Goal: Transaction & Acquisition: Purchase product/service

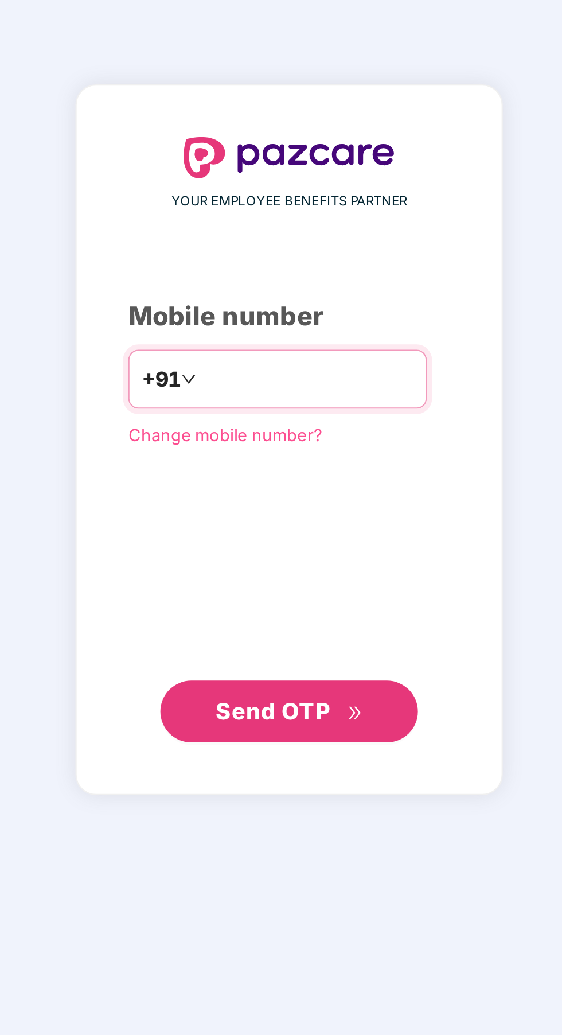
type input "**********"
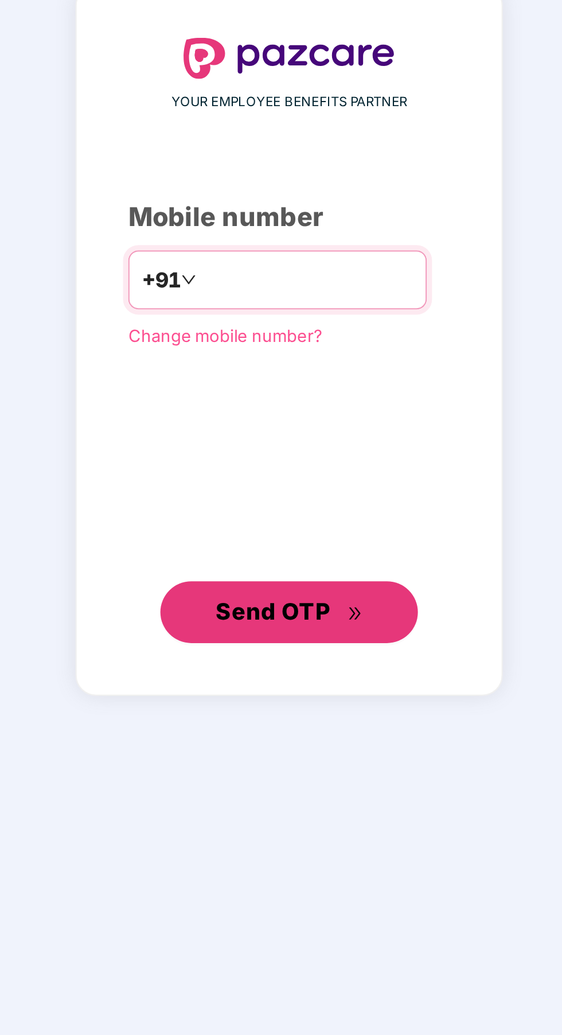
click at [305, 667] on span "Send OTP" at bounding box center [281, 659] width 66 height 16
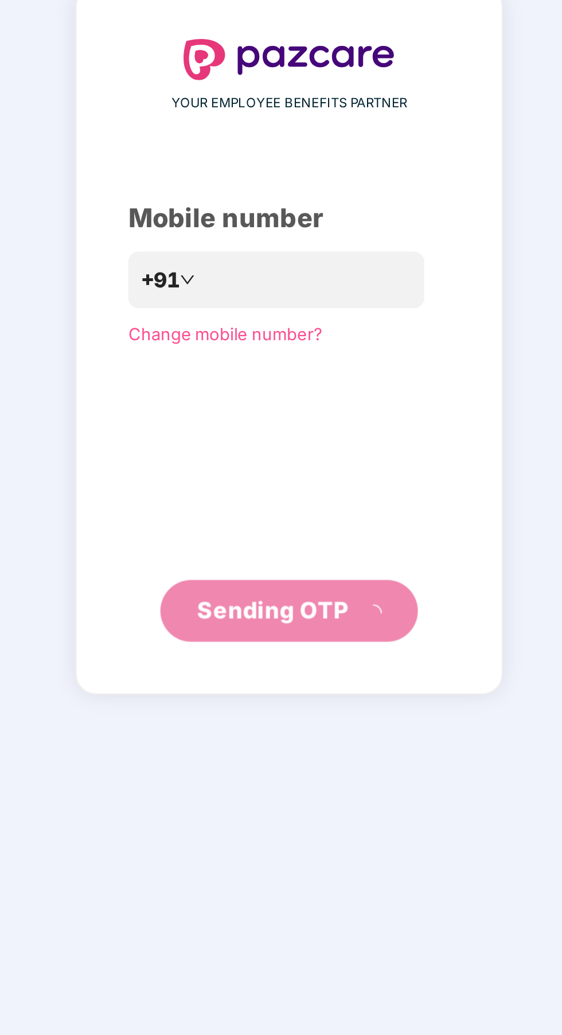
scroll to position [3, 0]
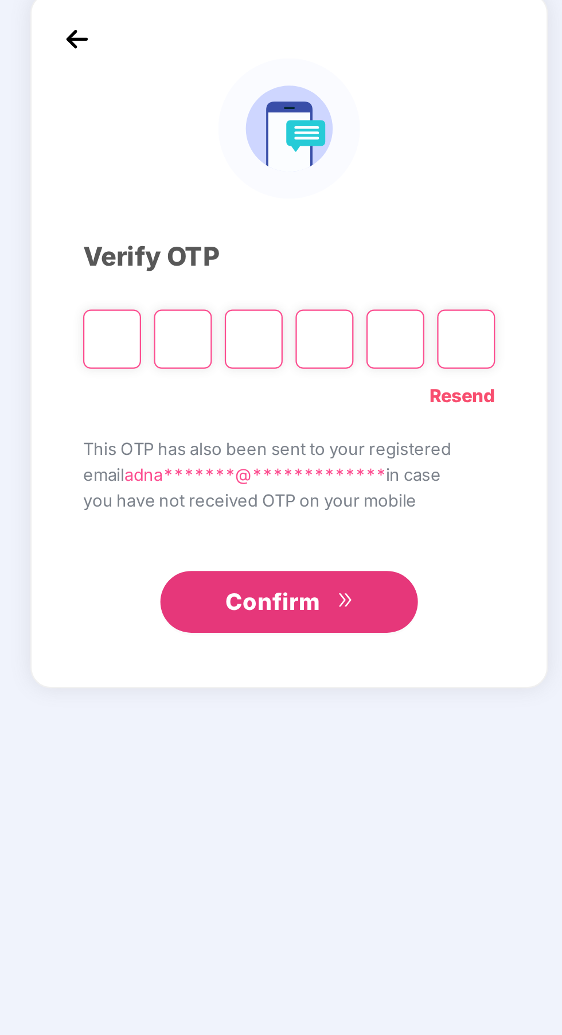
type input "*"
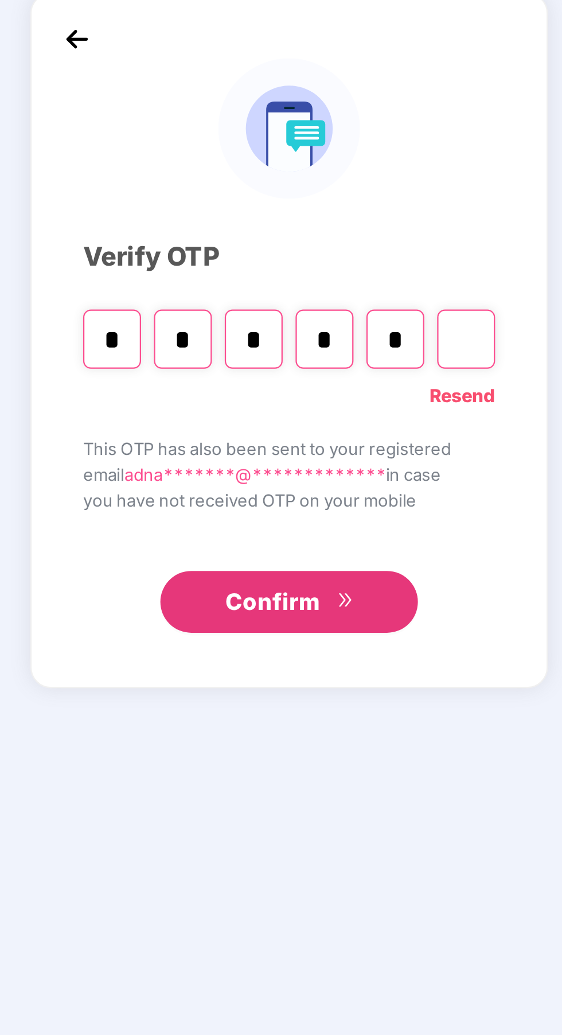
type input "*"
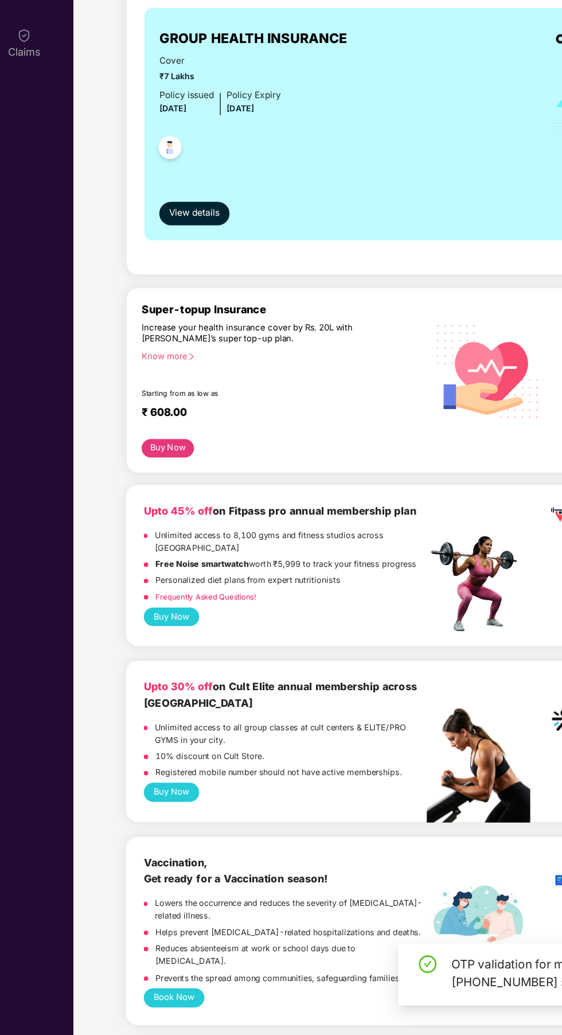
scroll to position [5, 0]
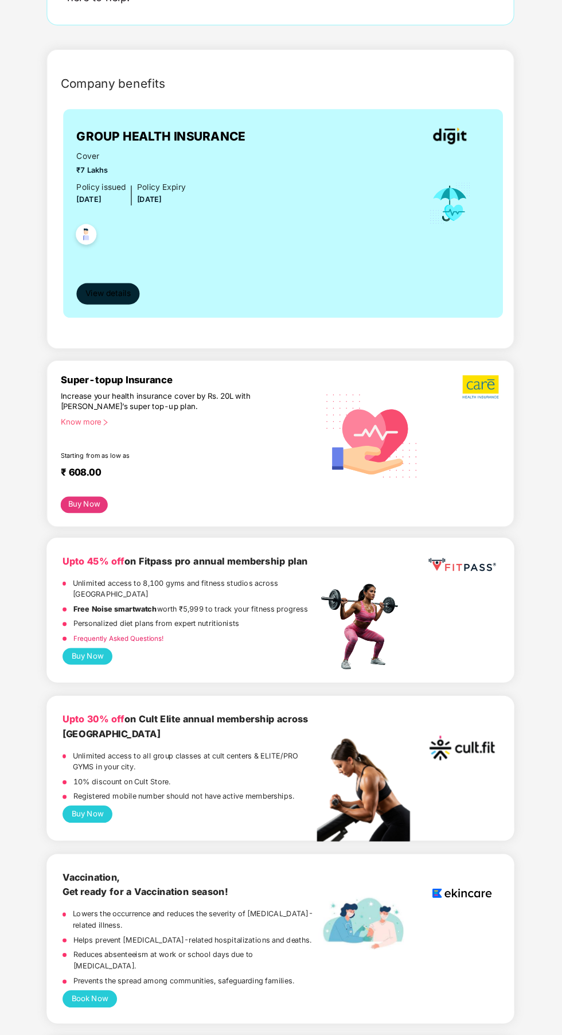
click at [193, 397] on button "View details" at bounding box center [170, 395] width 54 height 18
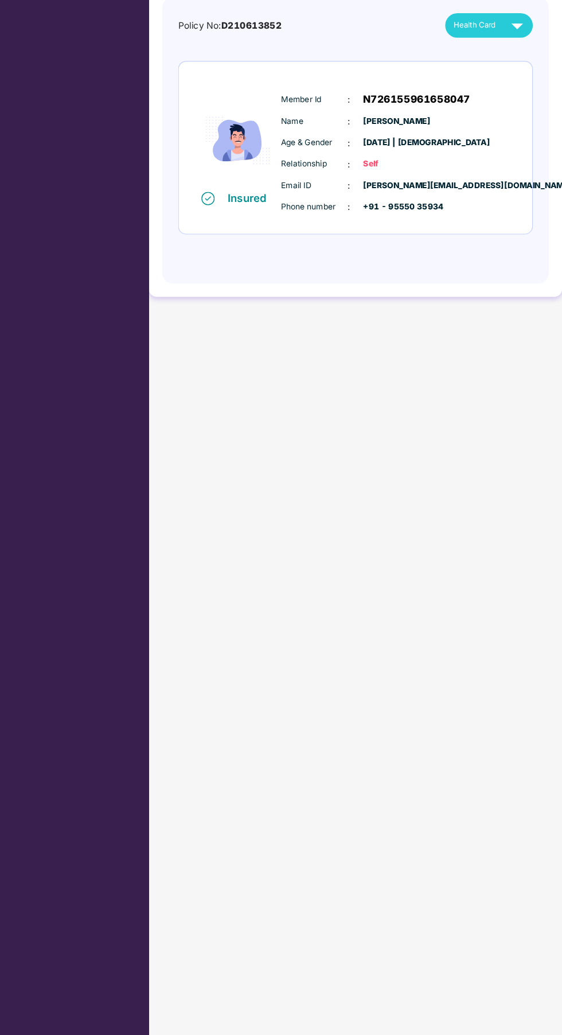
click at [516, 159] on img at bounding box center [523, 163] width 20 height 20
click at [488, 163] on span "Health Card" at bounding box center [487, 163] width 36 height 10
click at [514, 156] on img at bounding box center [523, 163] width 20 height 20
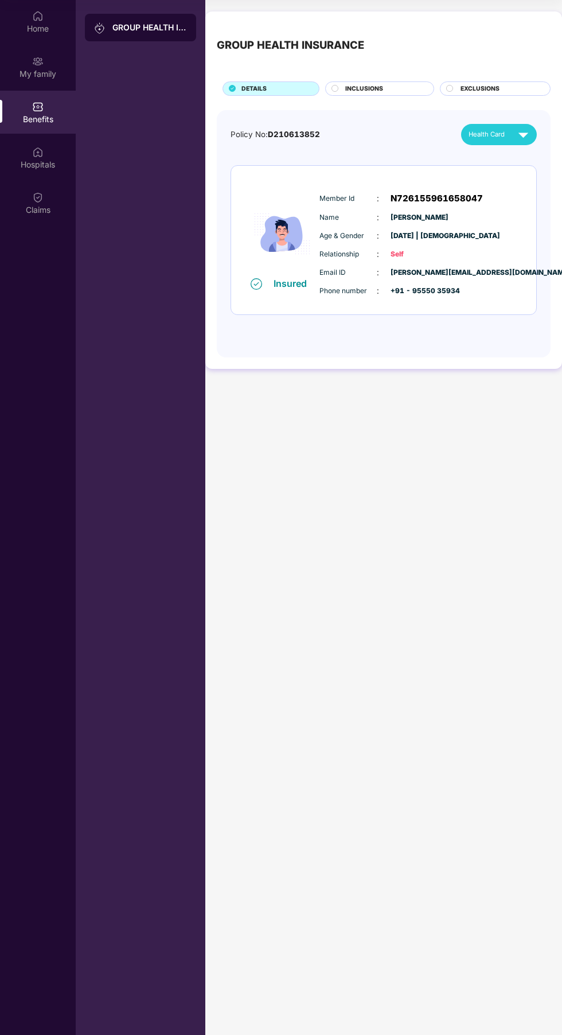
scroll to position [68, 0]
click at [48, 69] on div "My family" at bounding box center [38, 73] width 76 height 11
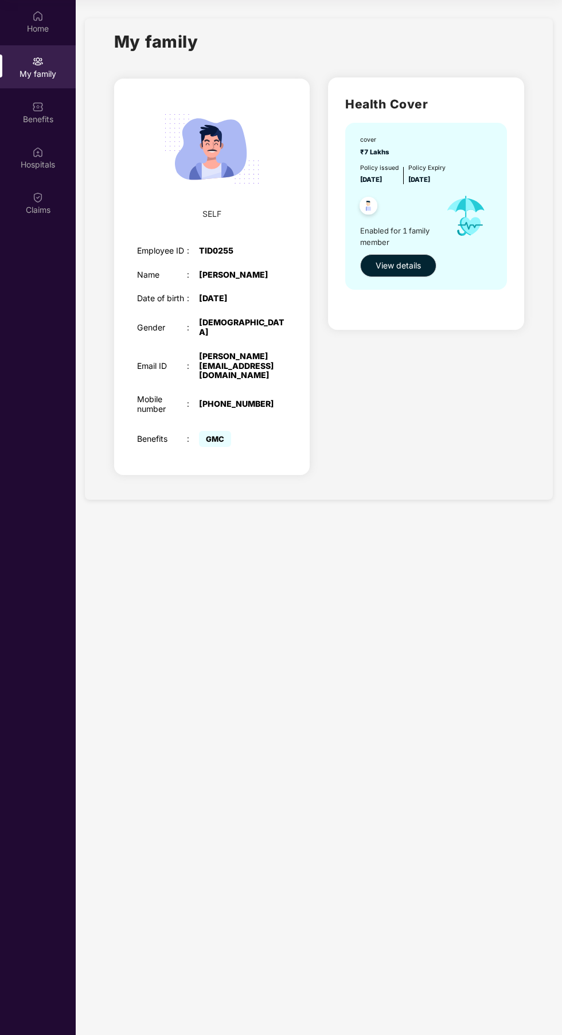
click at [37, 13] on img at bounding box center [37, 15] width 11 height 11
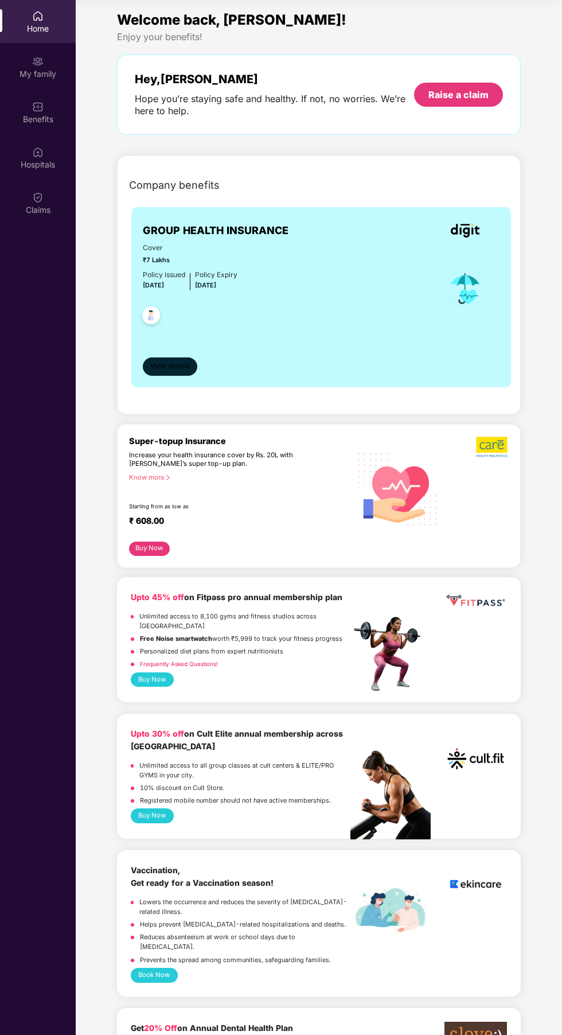
click at [171, 357] on button "View details" at bounding box center [170, 366] width 54 height 18
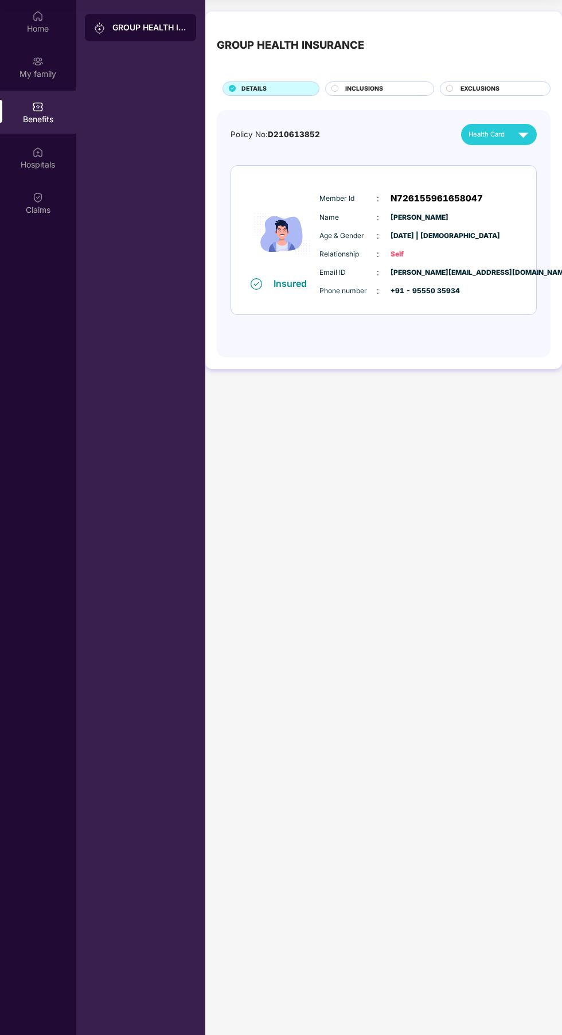
click at [392, 84] on div "INCLUSIONS" at bounding box center [384, 89] width 89 height 11
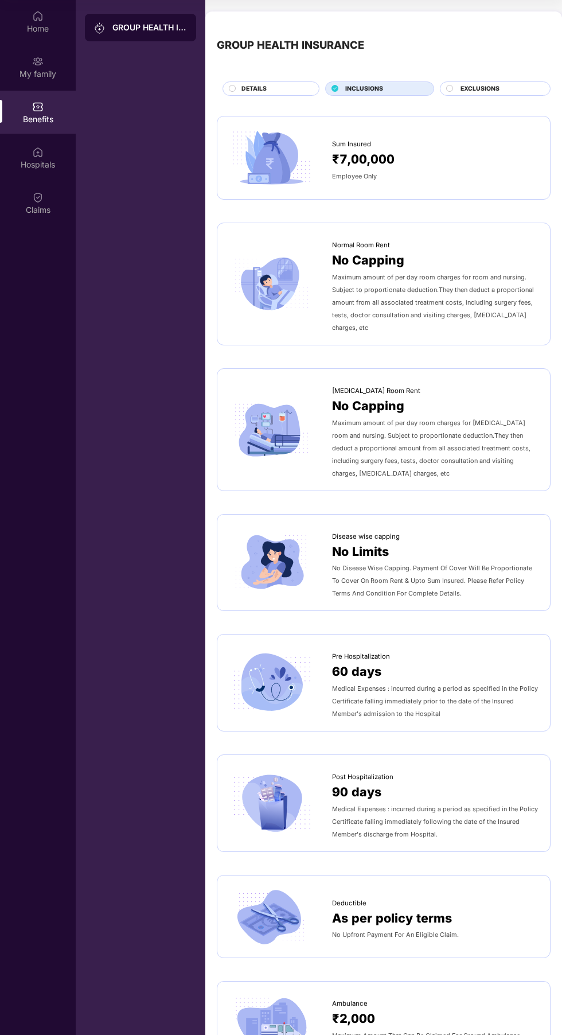
click at [346, 87] on span "INCLUSIONS" at bounding box center [364, 88] width 38 height 9
click at [499, 94] on div "EXCLUSIONS" at bounding box center [499, 90] width 89 height 11
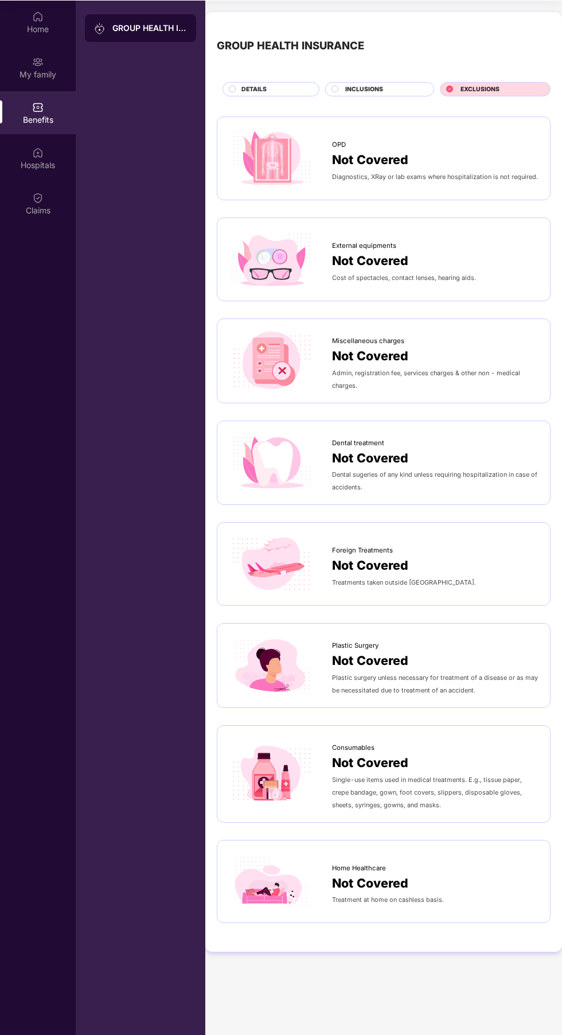
click at [469, 89] on span "EXCLUSIONS" at bounding box center [480, 89] width 39 height 9
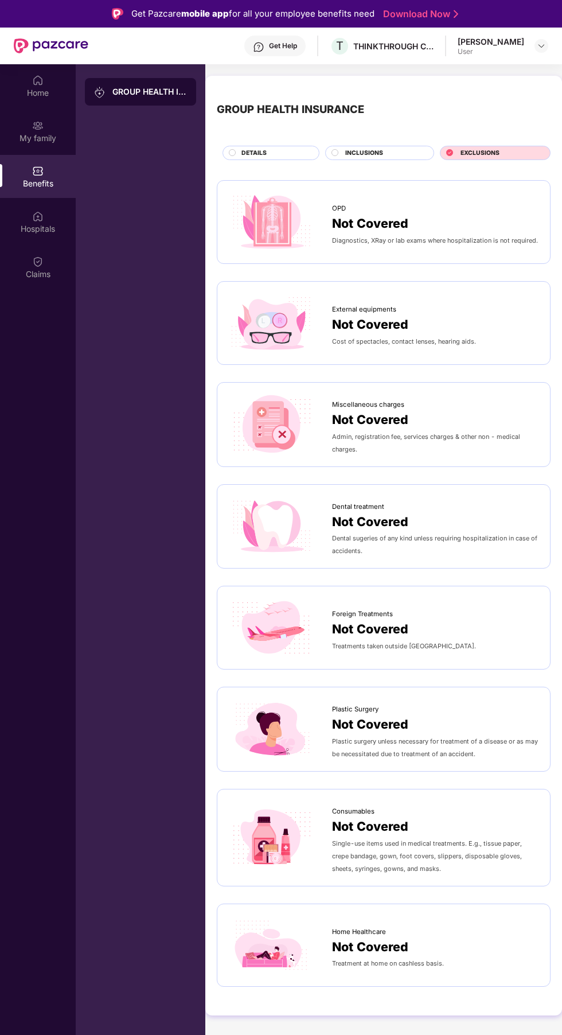
click at [55, 228] on div "Hospitals" at bounding box center [38, 228] width 76 height 11
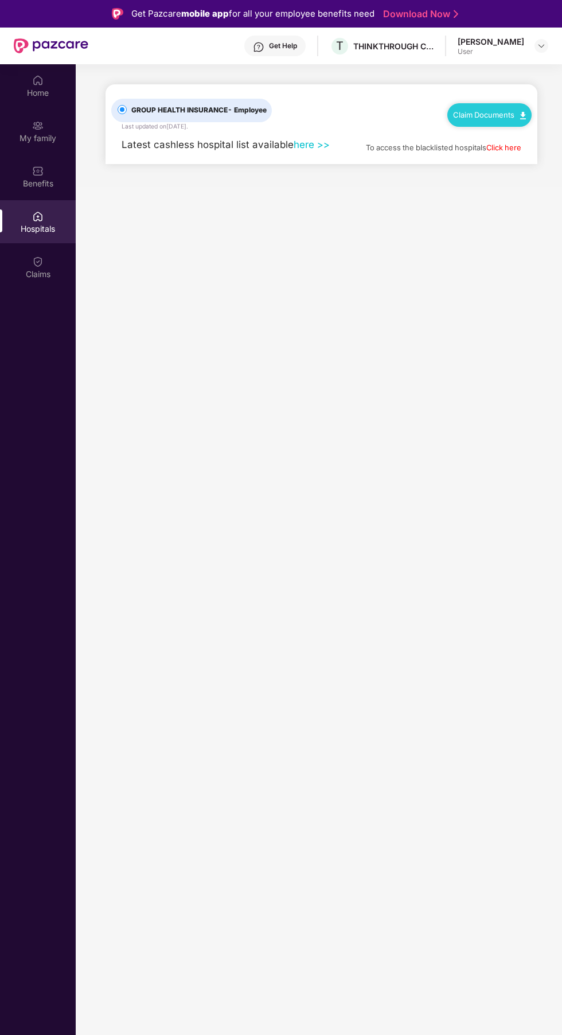
click at [39, 164] on div at bounding box center [37, 169] width 11 height 11
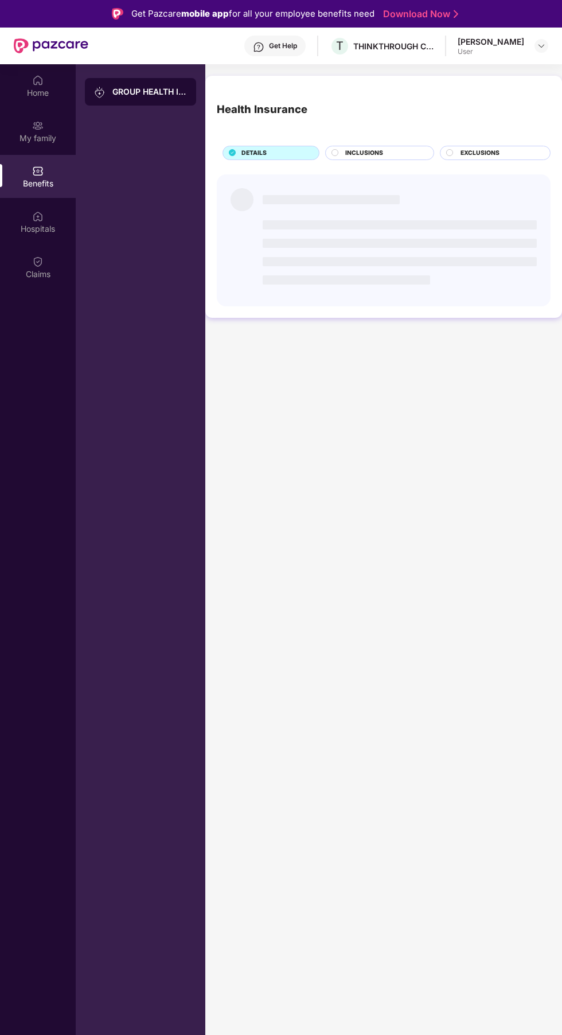
click at [49, 124] on div "My family" at bounding box center [38, 131] width 76 height 43
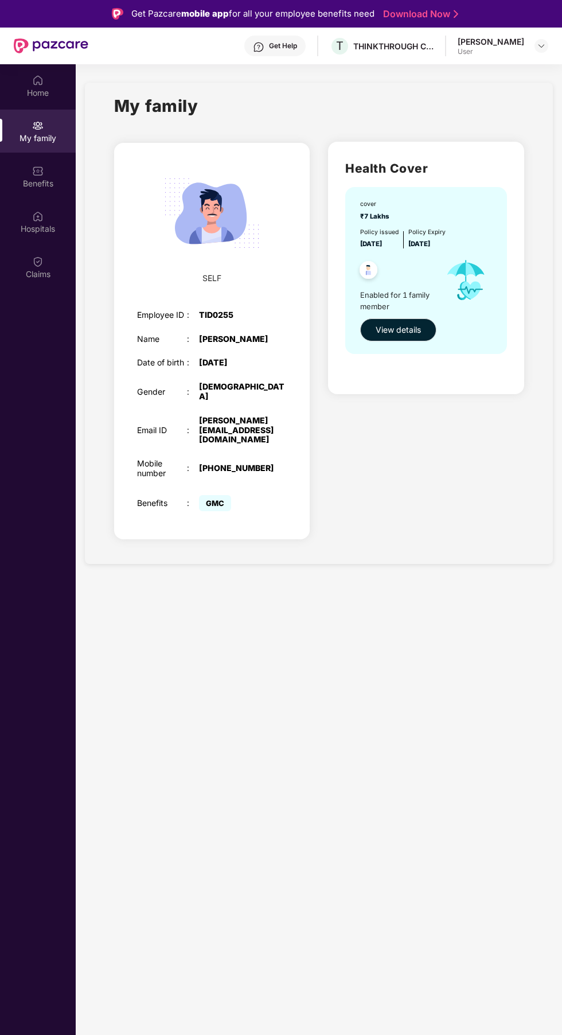
click at [49, 94] on div "Home" at bounding box center [38, 92] width 76 height 11
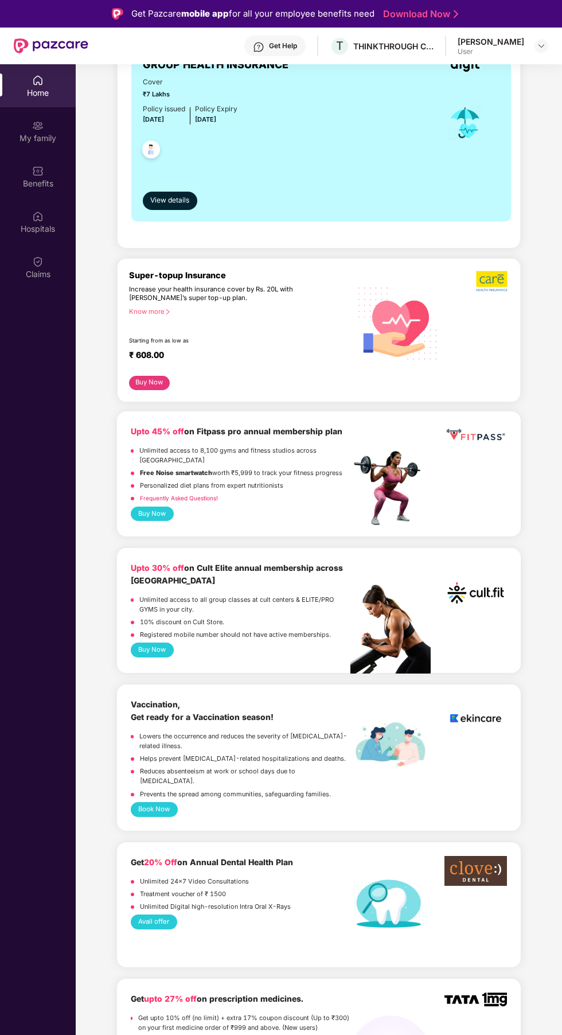
scroll to position [228, 0]
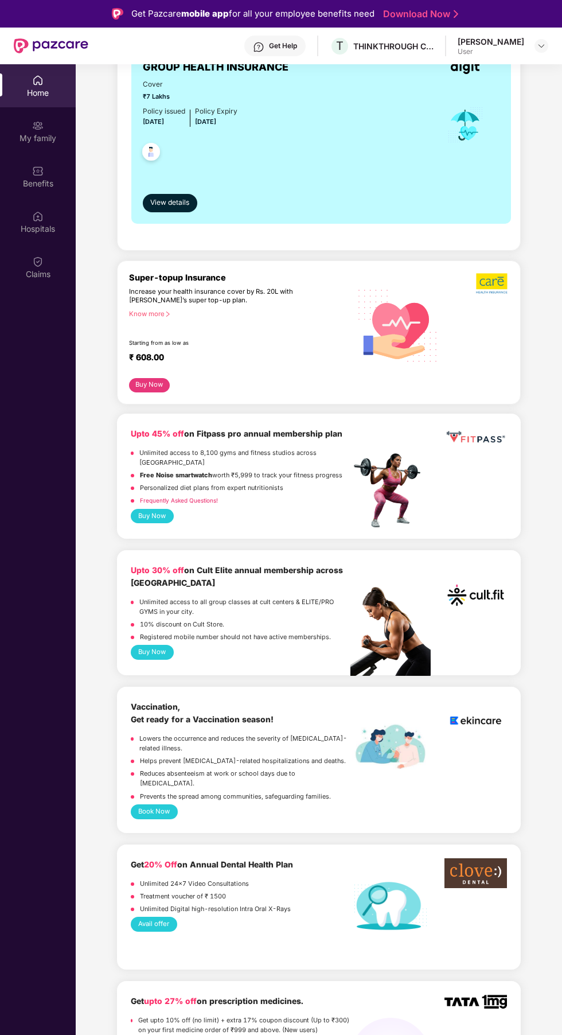
click at [169, 652] on button "Buy Now" at bounding box center [152, 652] width 43 height 15
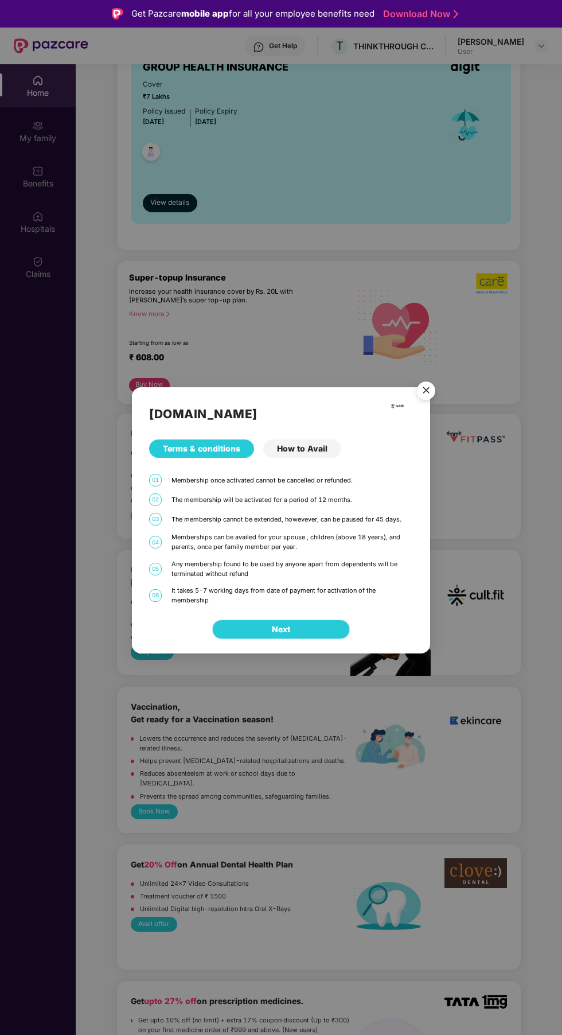
click at [318, 621] on button "Next" at bounding box center [281, 628] width 138 height 19
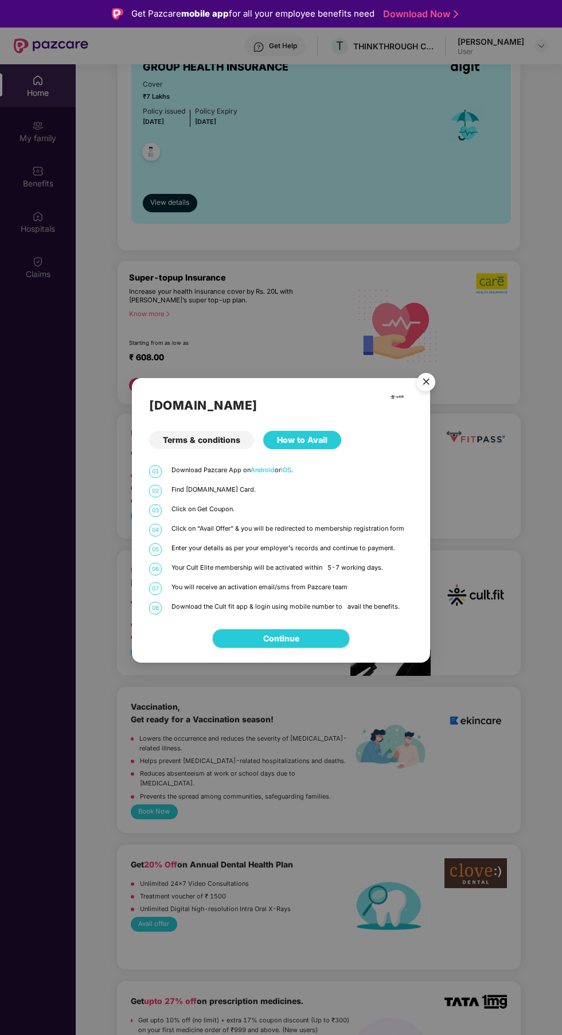
click at [299, 641] on link "Continue" at bounding box center [281, 638] width 36 height 13
